Goal: Information Seeking & Learning: Learn about a topic

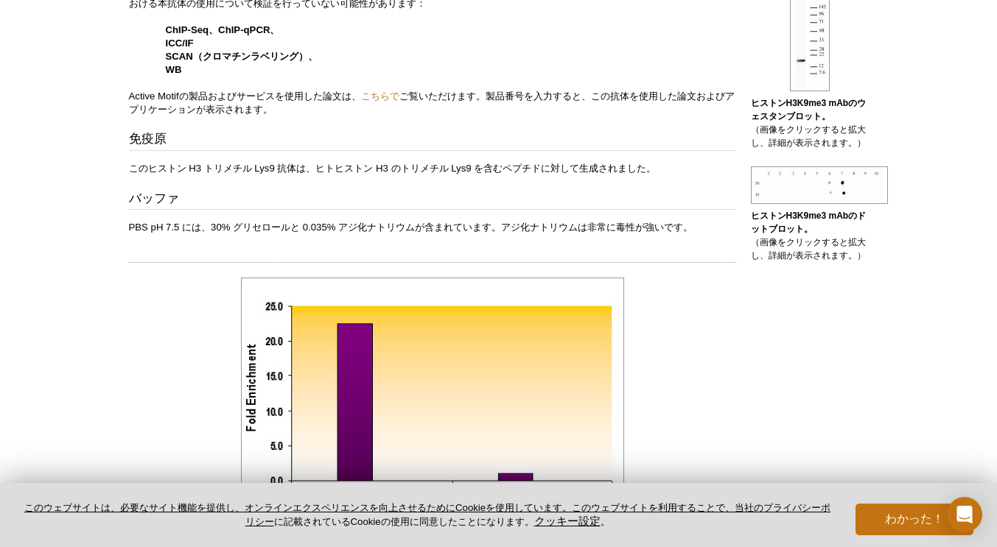
scroll to position [603, 0]
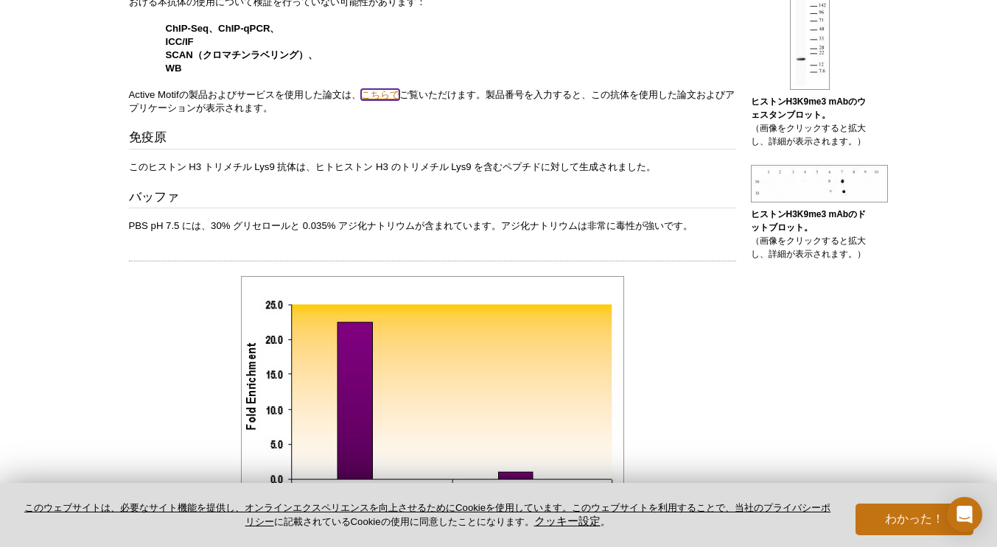
click at [378, 90] on font "こちらで" at bounding box center [380, 94] width 38 height 11
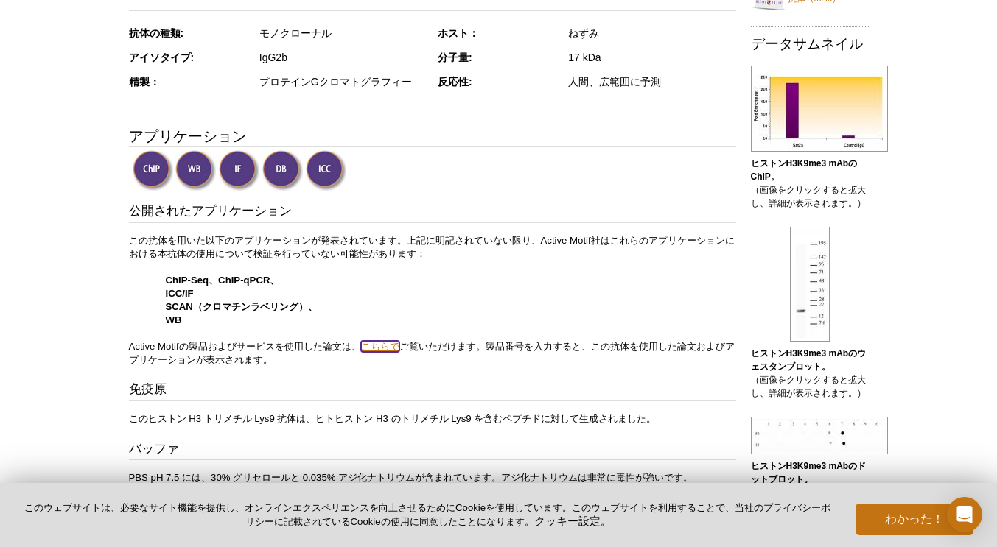
scroll to position [288, 0]
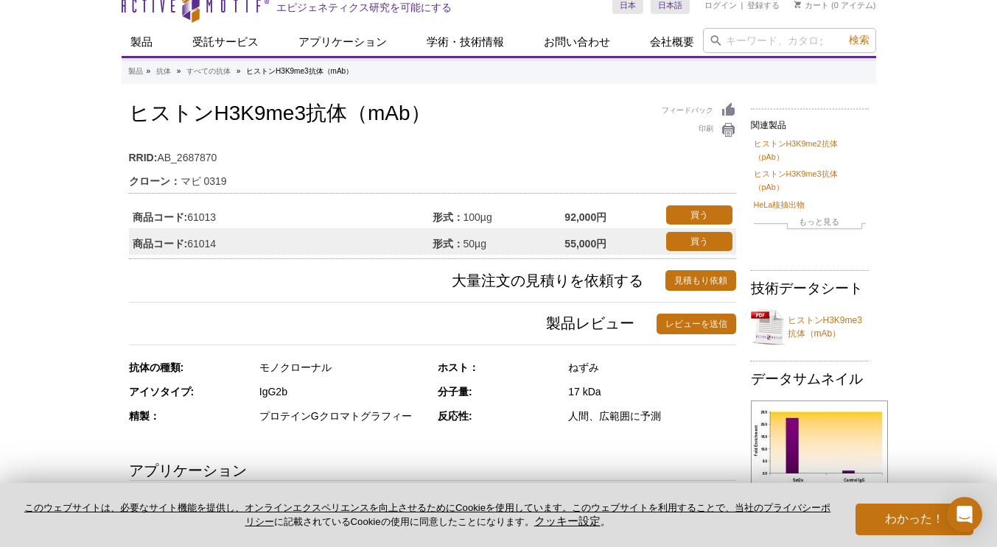
scroll to position [17, 0]
drag, startPoint x: 221, startPoint y: 215, endPoint x: 189, endPoint y: 225, distance: 33.1
click at [189, 225] on td "商品コード: 61013" at bounding box center [280, 215] width 303 height 27
copy font "61013"
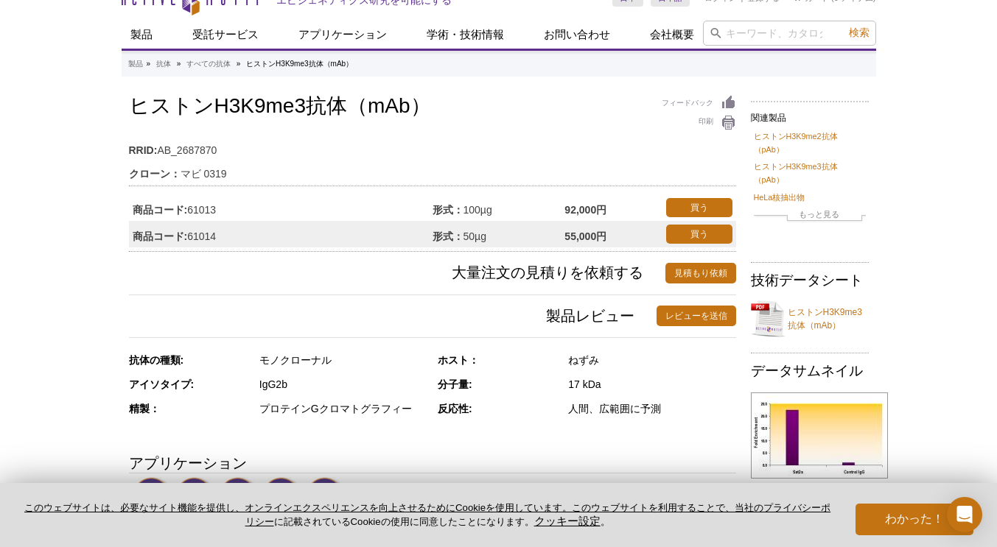
scroll to position [24, 0]
click at [270, 273] on span "大量注文の見積りを依頼する" at bounding box center [397, 274] width 536 height 21
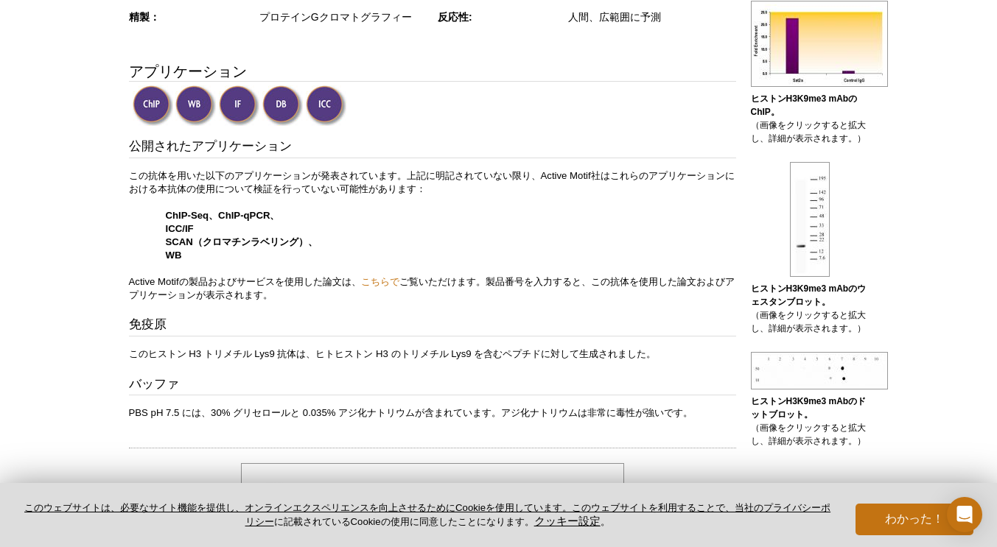
scroll to position [446, 0]
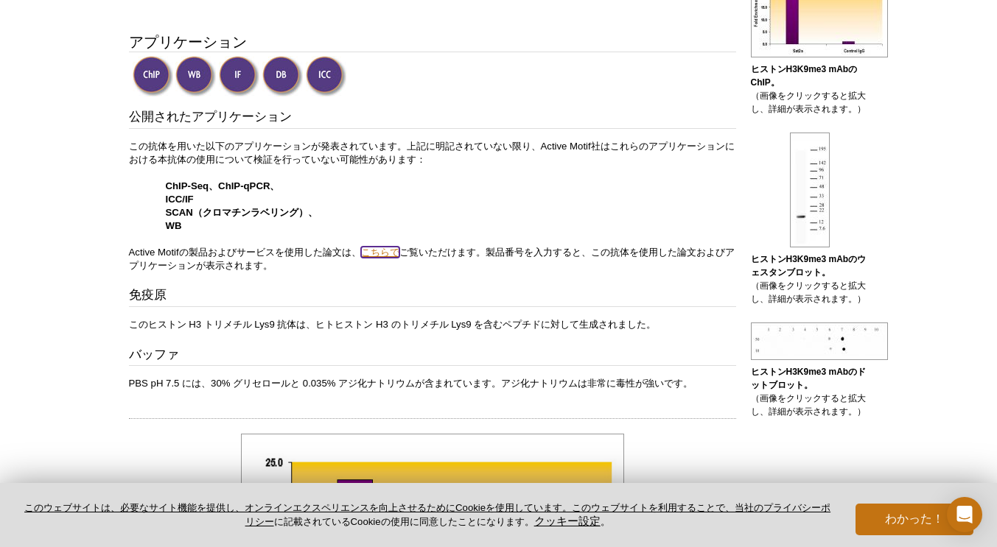
click at [379, 249] on font "こちらで" at bounding box center [380, 252] width 38 height 11
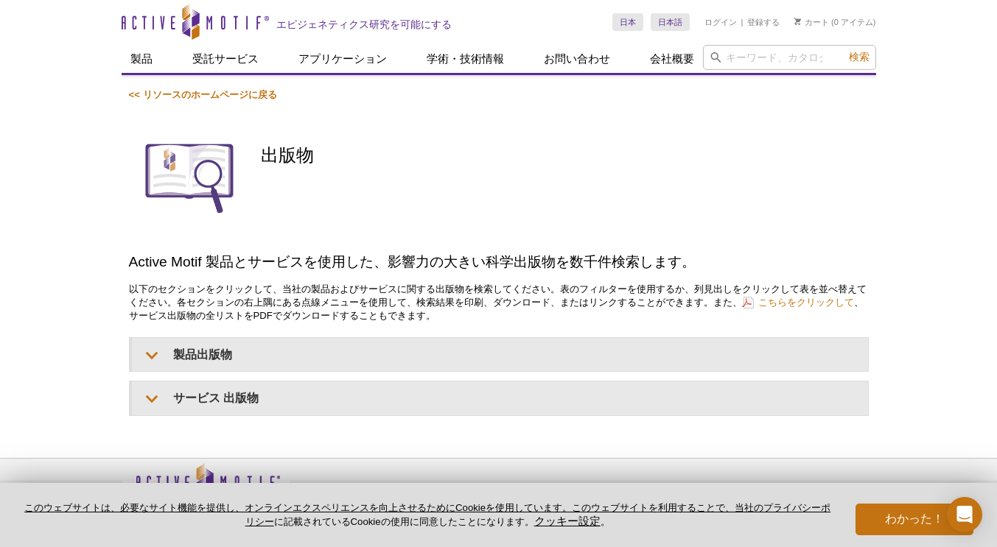
scroll to position [74, 0]
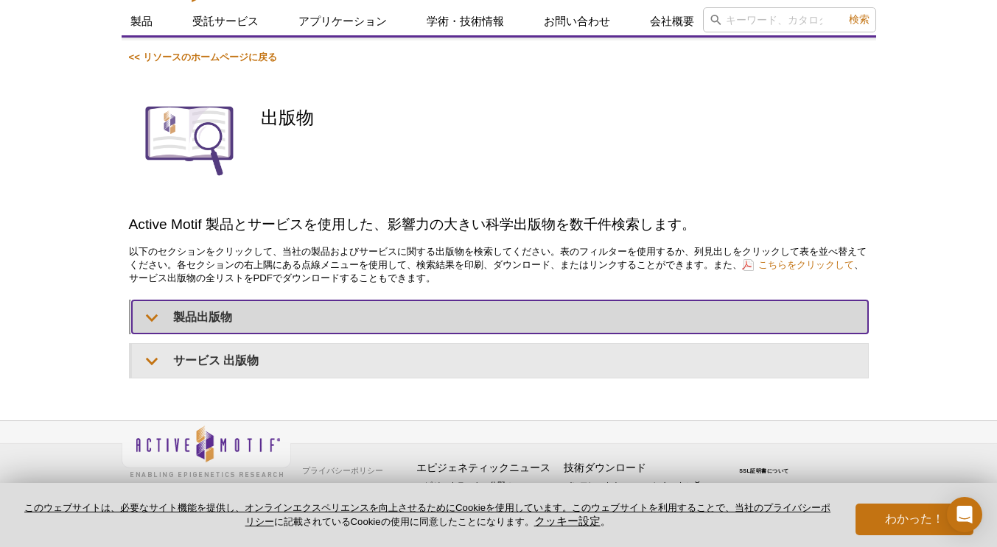
click at [274, 315] on summary "製品出版物" at bounding box center [500, 317] width 736 height 33
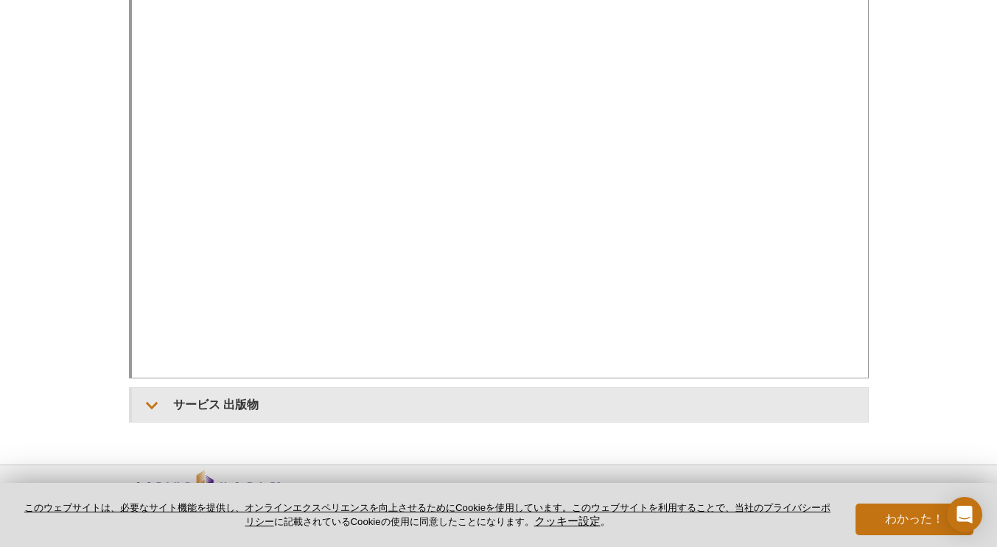
scroll to position [592, 0]
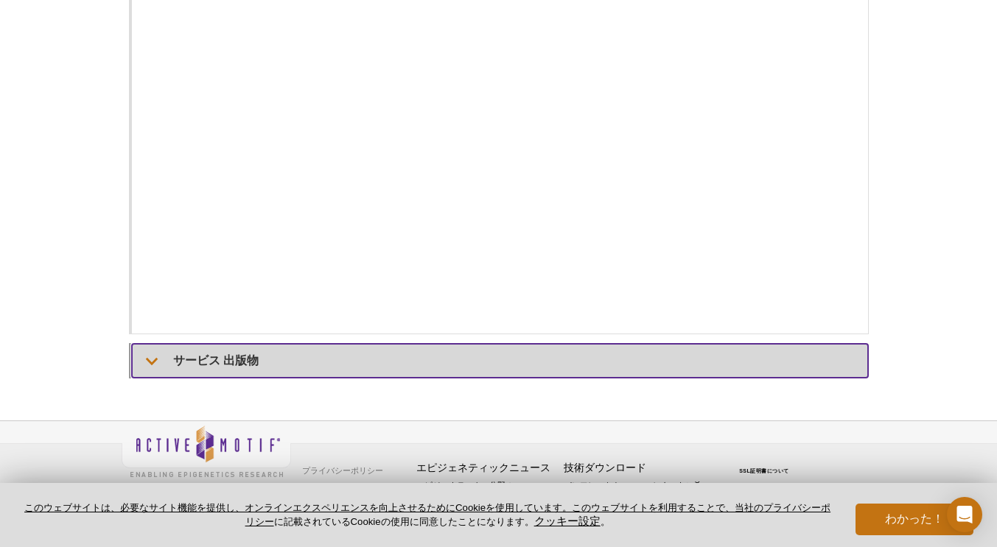
click at [298, 372] on summary "サービス 出版物" at bounding box center [500, 360] width 736 height 33
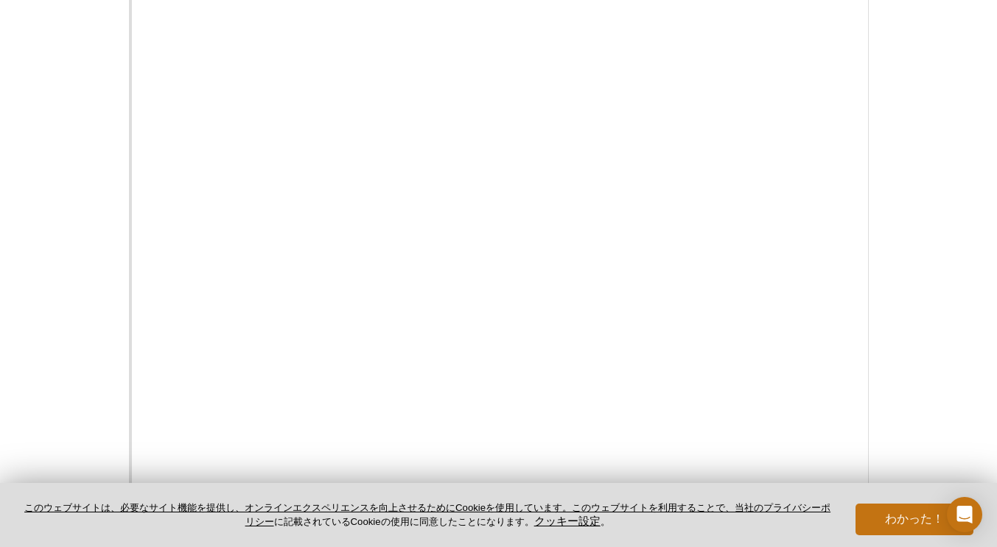
scroll to position [411, 0]
select select "<font dir="auto" style="vertical-align: inherit;"><font dir="auto" style="verti…"
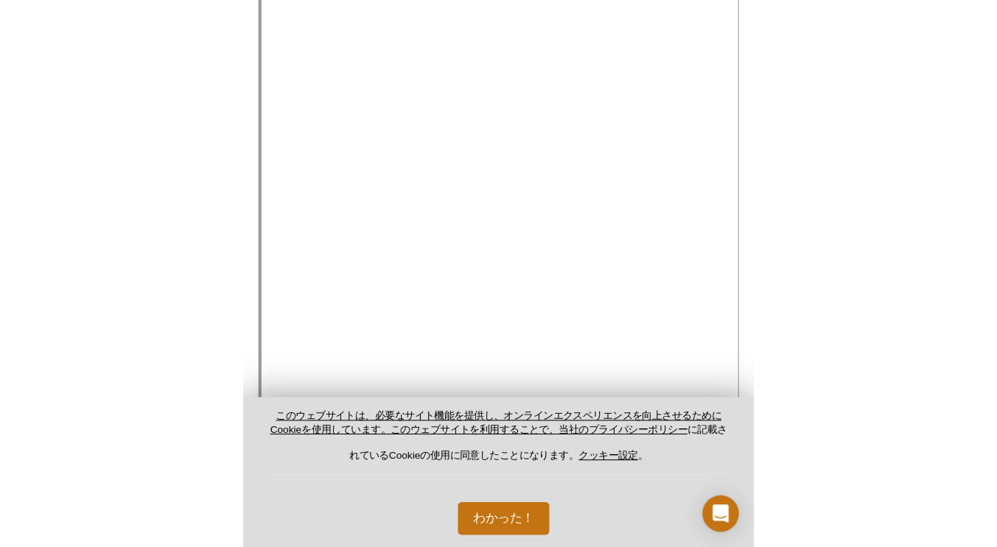
scroll to position [575, 0]
